Goal: Find specific page/section: Find specific page/section

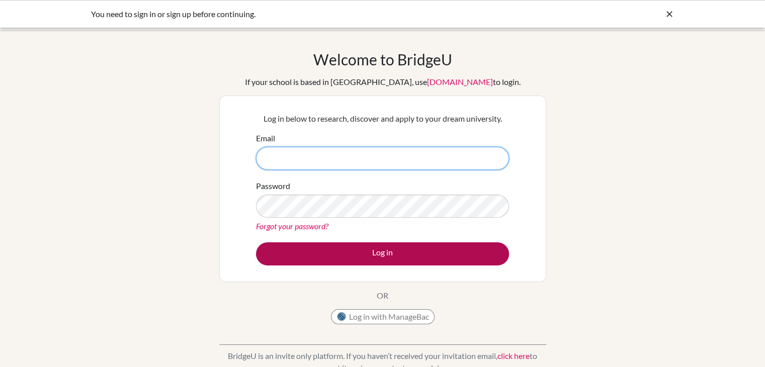
type input "[PERSON_NAME][EMAIL_ADDRESS][DOMAIN_NAME]"
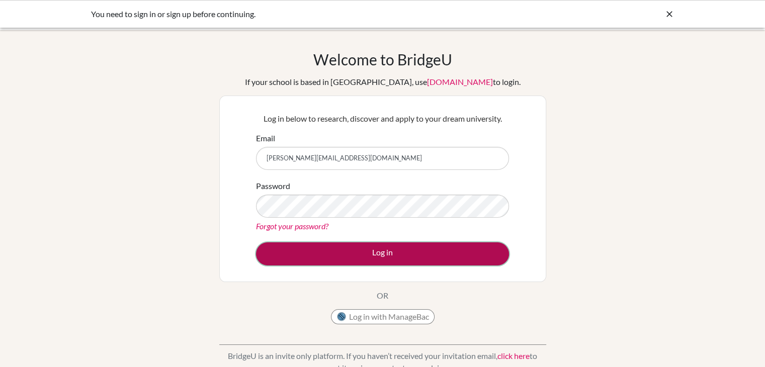
click at [356, 254] on button "Log in" at bounding box center [382, 253] width 253 height 23
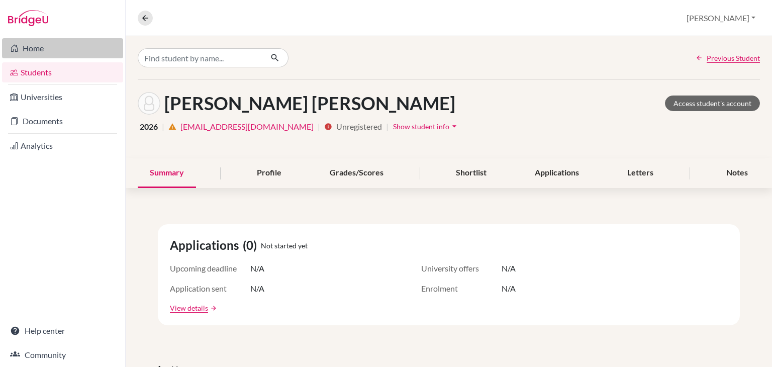
click at [26, 50] on link "Home" at bounding box center [62, 48] width 121 height 20
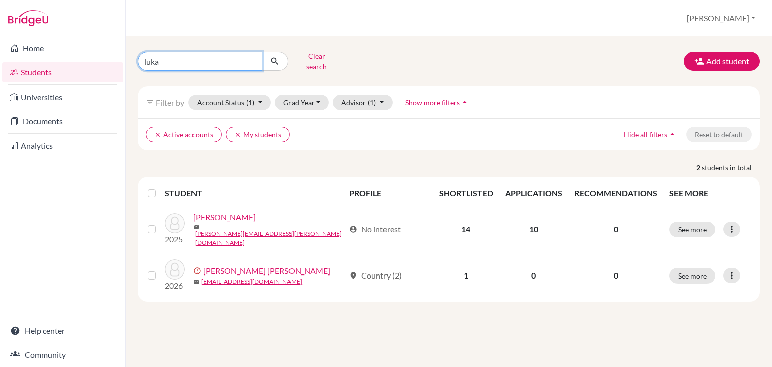
click at [154, 63] on input "luka" at bounding box center [200, 61] width 125 height 19
type input "sarah"
click button "submit" at bounding box center [275, 61] width 27 height 19
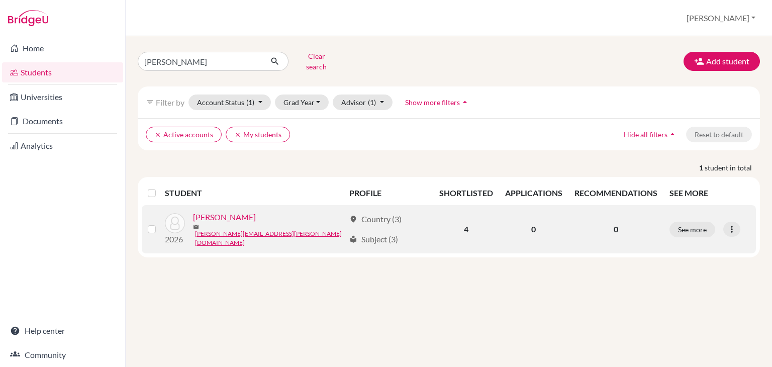
click at [256, 213] on link "Dechantsreiter, Sarah" at bounding box center [224, 217] width 63 height 12
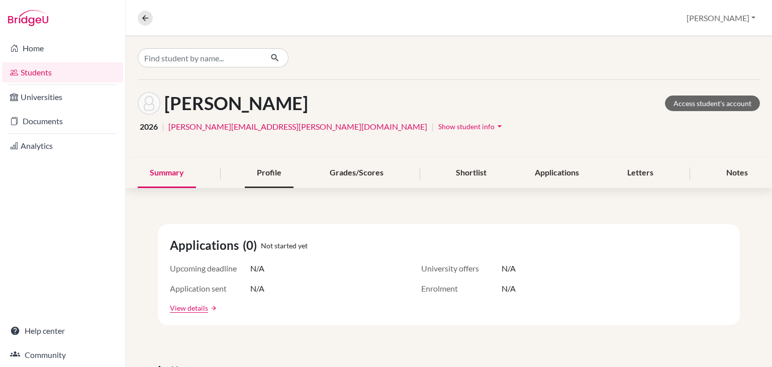
click at [273, 176] on div "Profile" at bounding box center [269, 173] width 49 height 30
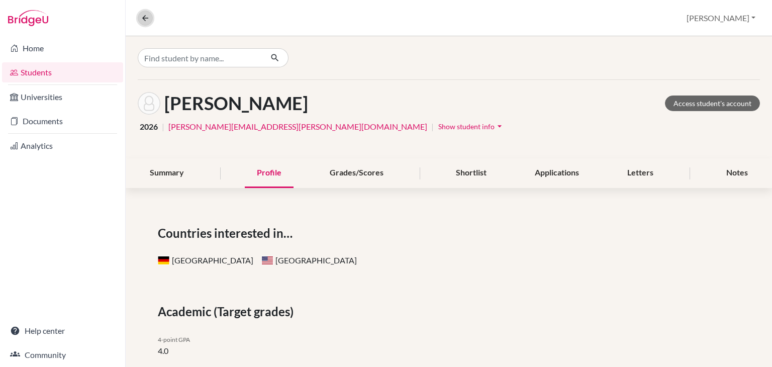
click at [146, 20] on icon at bounding box center [145, 18] width 9 height 9
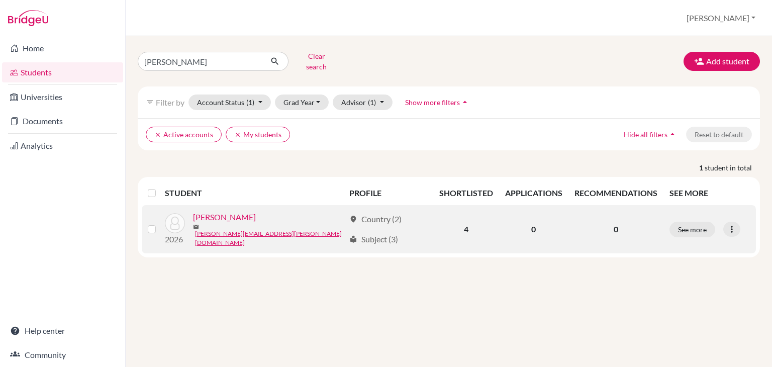
click at [224, 215] on link "Dechantsreiter, Sarah" at bounding box center [224, 217] width 63 height 12
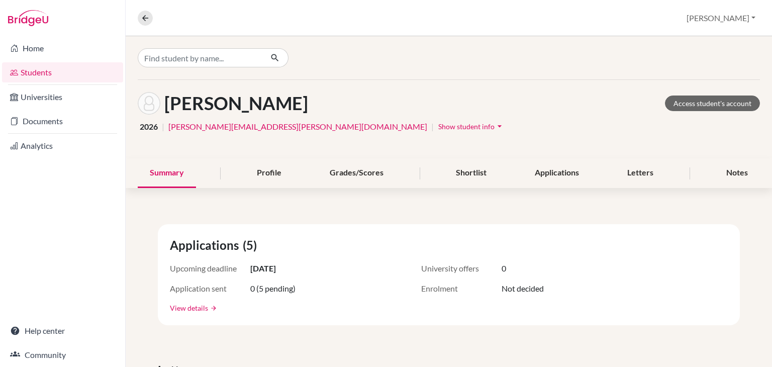
click at [199, 308] on link "View details" at bounding box center [189, 308] width 38 height 11
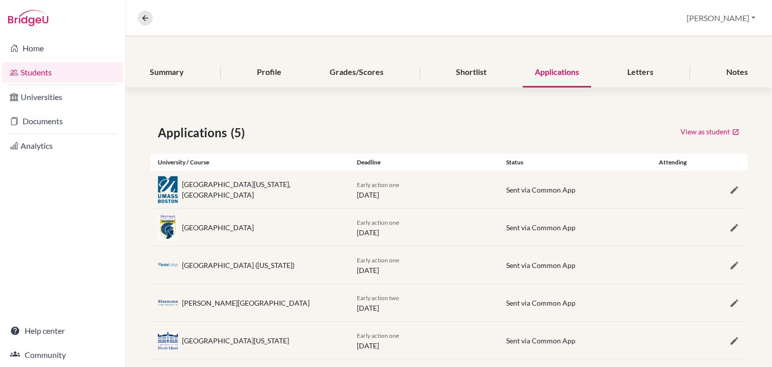
scroll to position [116, 0]
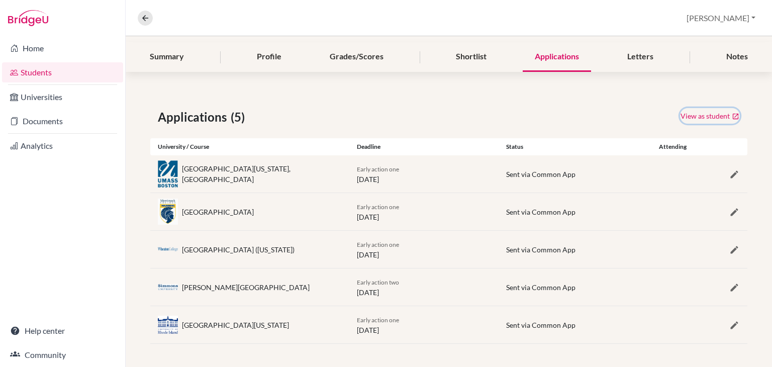
click at [713, 115] on link "View as student" at bounding box center [710, 116] width 60 height 16
click at [630, 57] on div "Letters" at bounding box center [641, 57] width 50 height 30
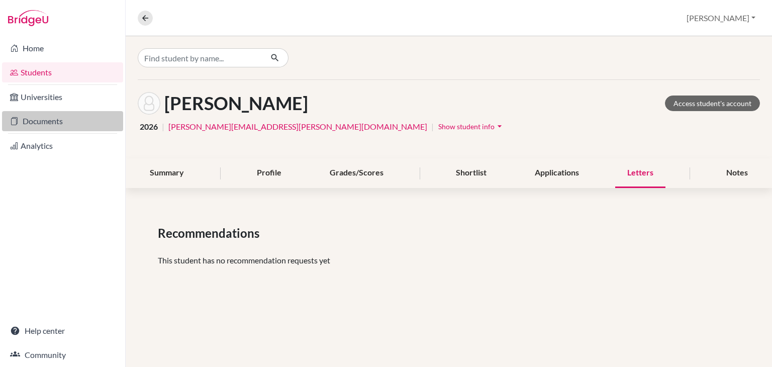
click at [37, 126] on link "Documents" at bounding box center [62, 121] width 121 height 20
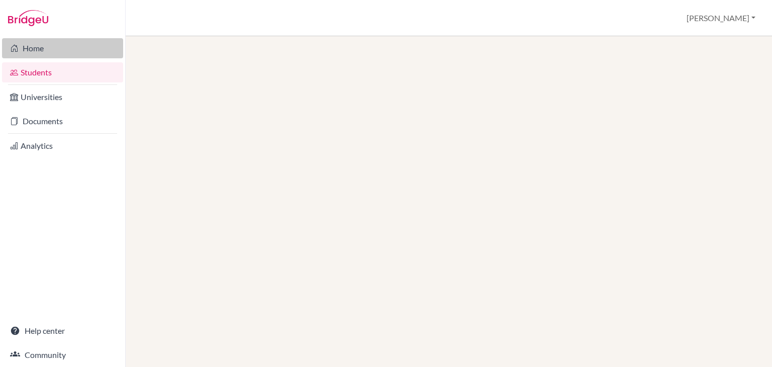
click at [35, 53] on link "Home" at bounding box center [62, 48] width 121 height 20
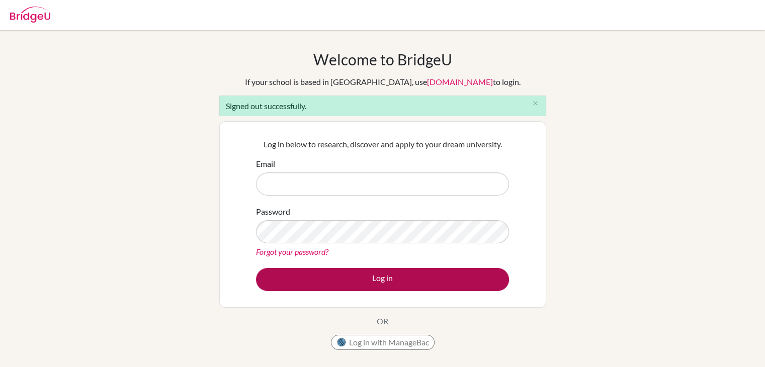
type input "becky.roihl@gisbos.org"
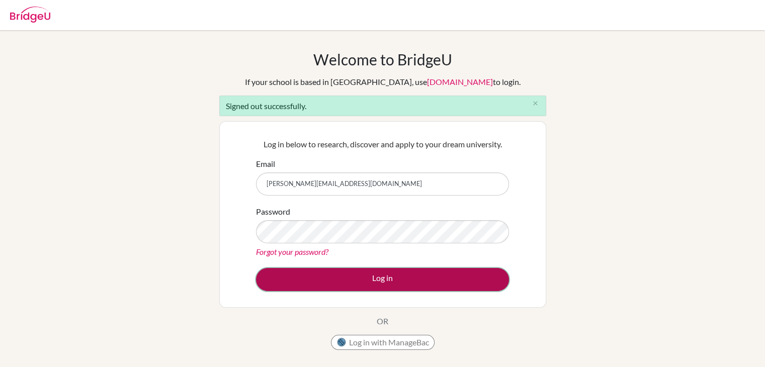
click at [359, 276] on button "Log in" at bounding box center [382, 279] width 253 height 23
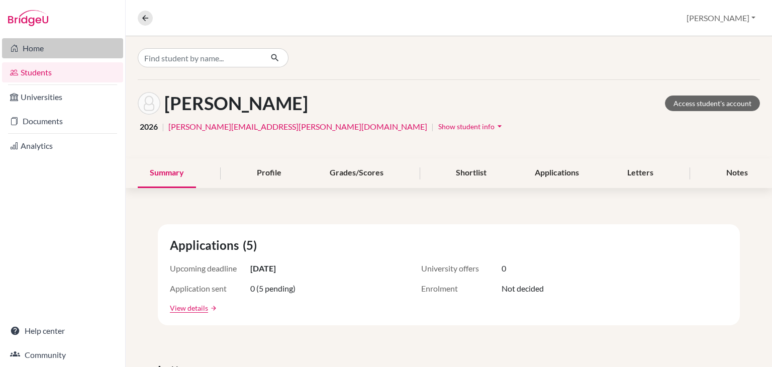
click at [43, 45] on link "Home" at bounding box center [62, 48] width 121 height 20
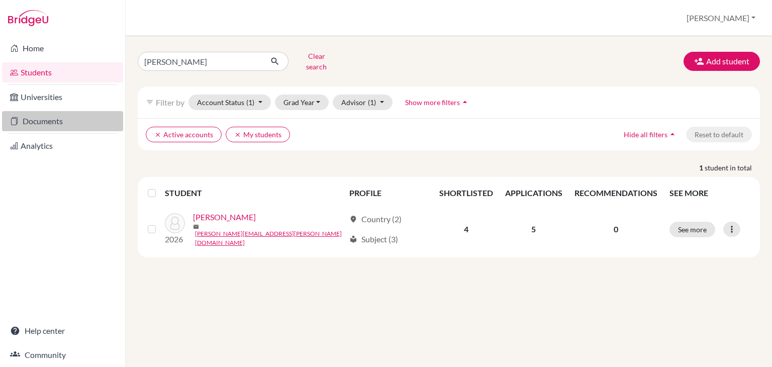
click at [48, 121] on link "Documents" at bounding box center [62, 121] width 121 height 20
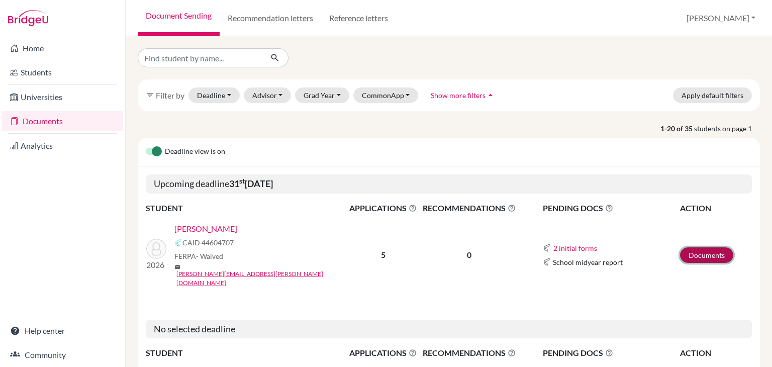
click at [682, 247] on link "Documents" at bounding box center [706, 255] width 53 height 16
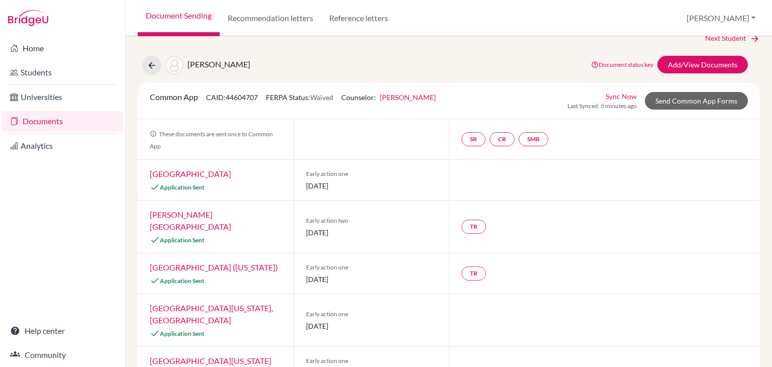
scroll to position [23, 0]
